Goal: Transaction & Acquisition: Subscribe to service/newsletter

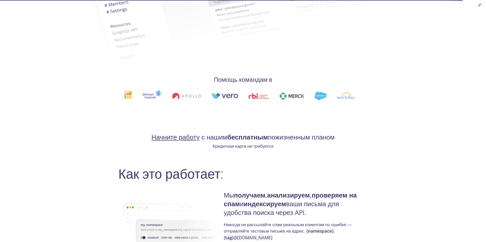
scroll to position [267, 0]
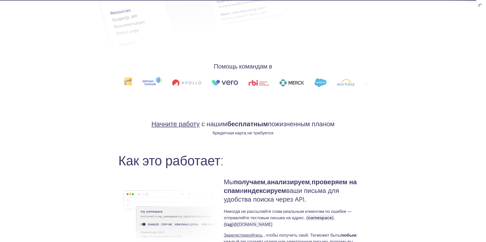
click at [462, 81] on img at bounding box center [471, 83] width 18 height 5
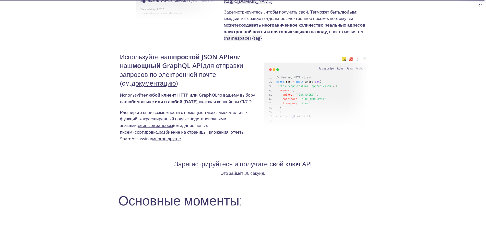
scroll to position [498, 0]
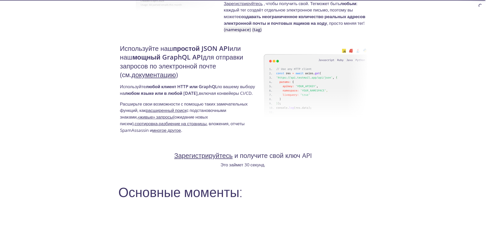
drag, startPoint x: 134, startPoint y: 53, endPoint x: 238, endPoint y: 71, distance: 105.7
click at [238, 71] on h4 "Используйте наш простой JSON API или наш мощный GraphQL API для отправки запрос…" at bounding box center [191, 63] width 142 height 39
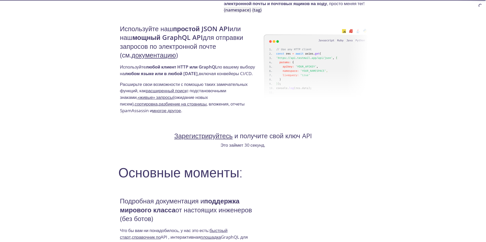
scroll to position [575, 0]
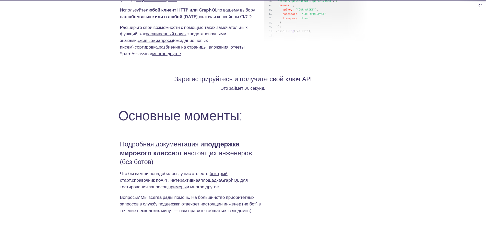
drag, startPoint x: 115, startPoint y: 121, endPoint x: 213, endPoint y: 165, distance: 107.6
click at [213, 165] on div "testmail .app Продукт Цены Документы Блог Зарегистрироваться Войти Простое тест…" at bounding box center [243, 94] width 262 height 1328
click at [213, 165] on h4 "Подробная документация и поддержка мирового класса от настоящих инженеров (без …" at bounding box center [191, 155] width 142 height 30
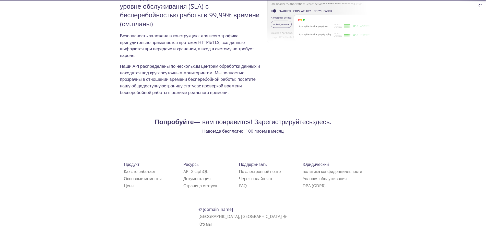
scroll to position [1111, 0]
click at [283, 217] on icon at bounding box center [285, 216] width 4 height 4
click at [212, 223] on font "Кто мы" at bounding box center [205, 224] width 13 height 6
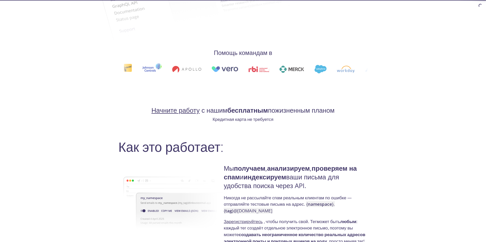
scroll to position [0, 0]
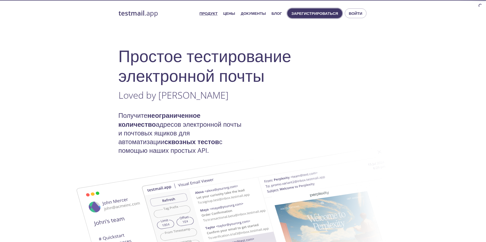
click at [320, 13] on font "Зарегистрироваться" at bounding box center [315, 13] width 47 height 5
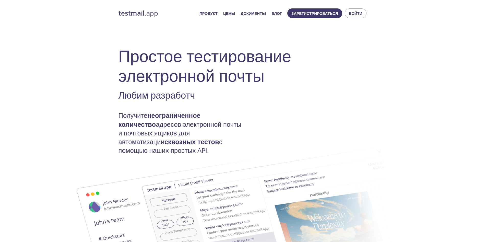
click at [295, 8] on span "Зарегистрироваться Войти" at bounding box center [327, 13] width 82 height 12
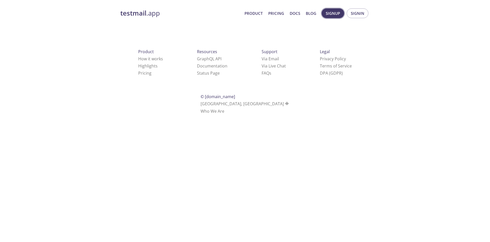
click at [328, 14] on span "Signup" at bounding box center [333, 13] width 14 height 7
